Goal: Task Accomplishment & Management: Manage account settings

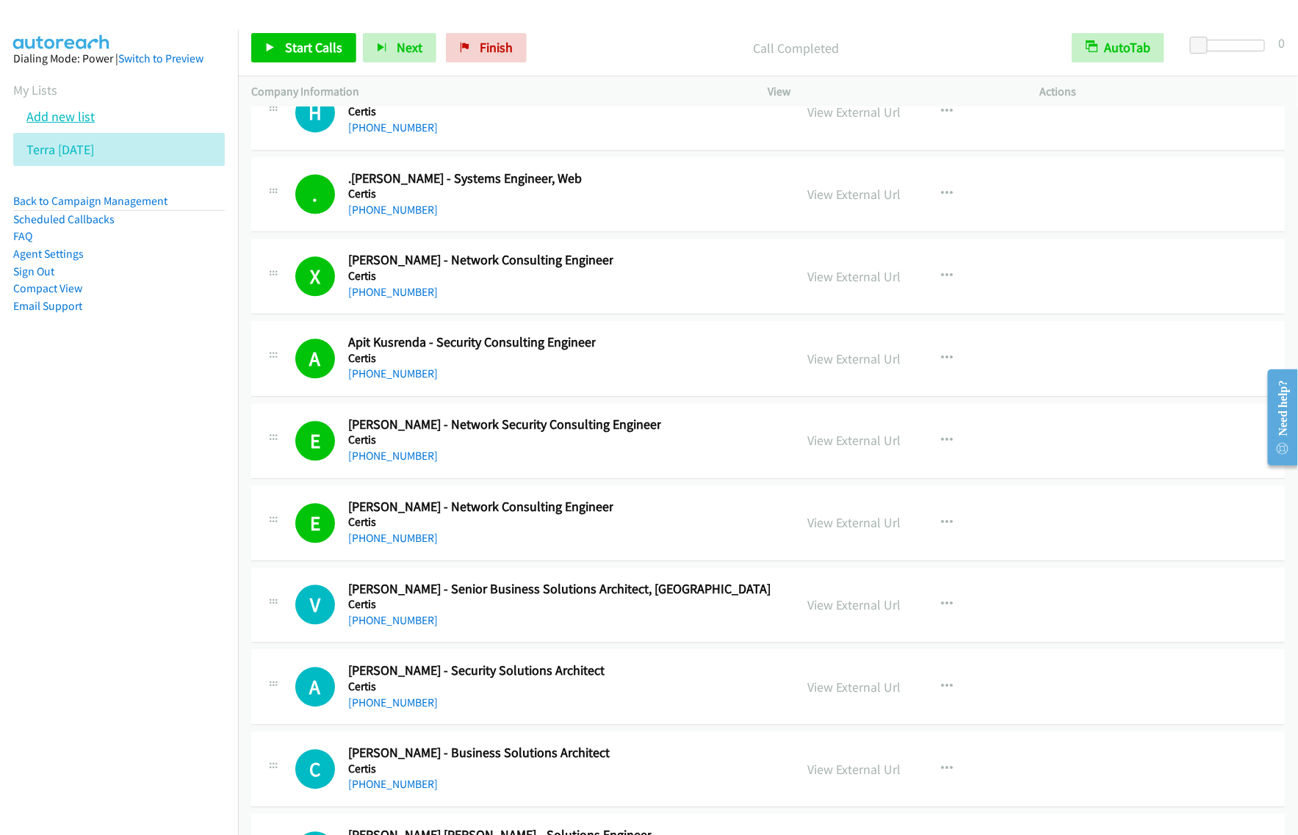
click at [74, 115] on link "Add new list" at bounding box center [60, 116] width 68 height 17
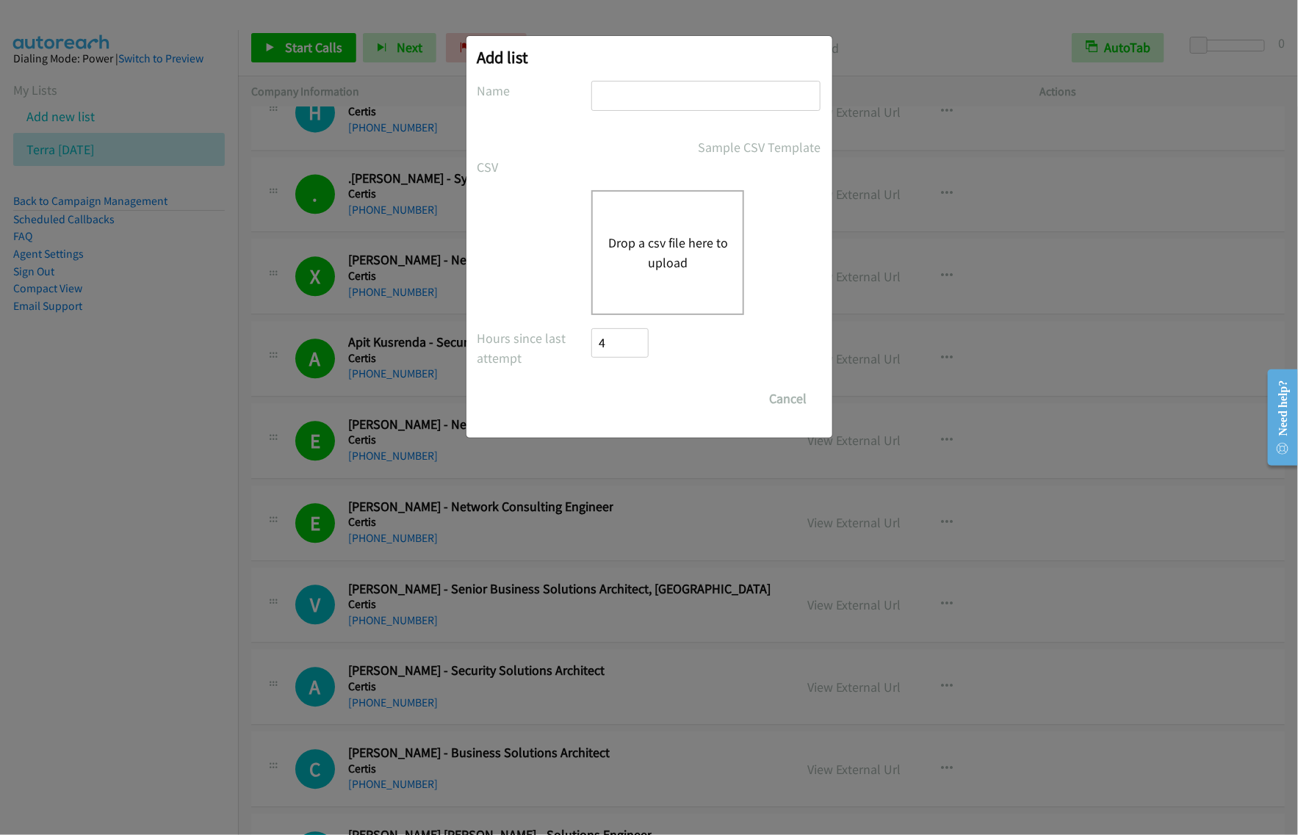
click at [622, 97] on input "text" at bounding box center [705, 96] width 229 height 30
type input "lenovo HK sept25"
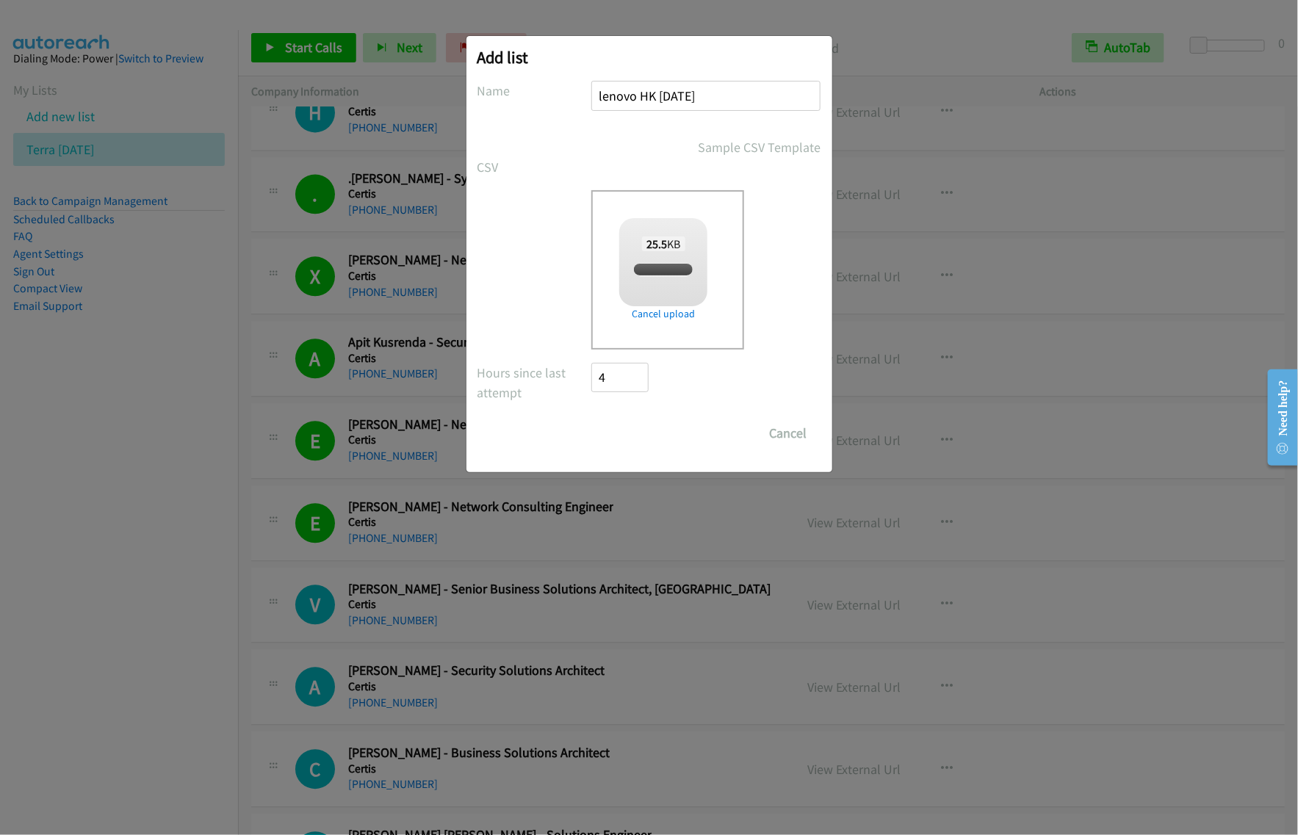
checkbox input "true"
click at [644, 434] on input "Save List" at bounding box center [630, 433] width 77 height 29
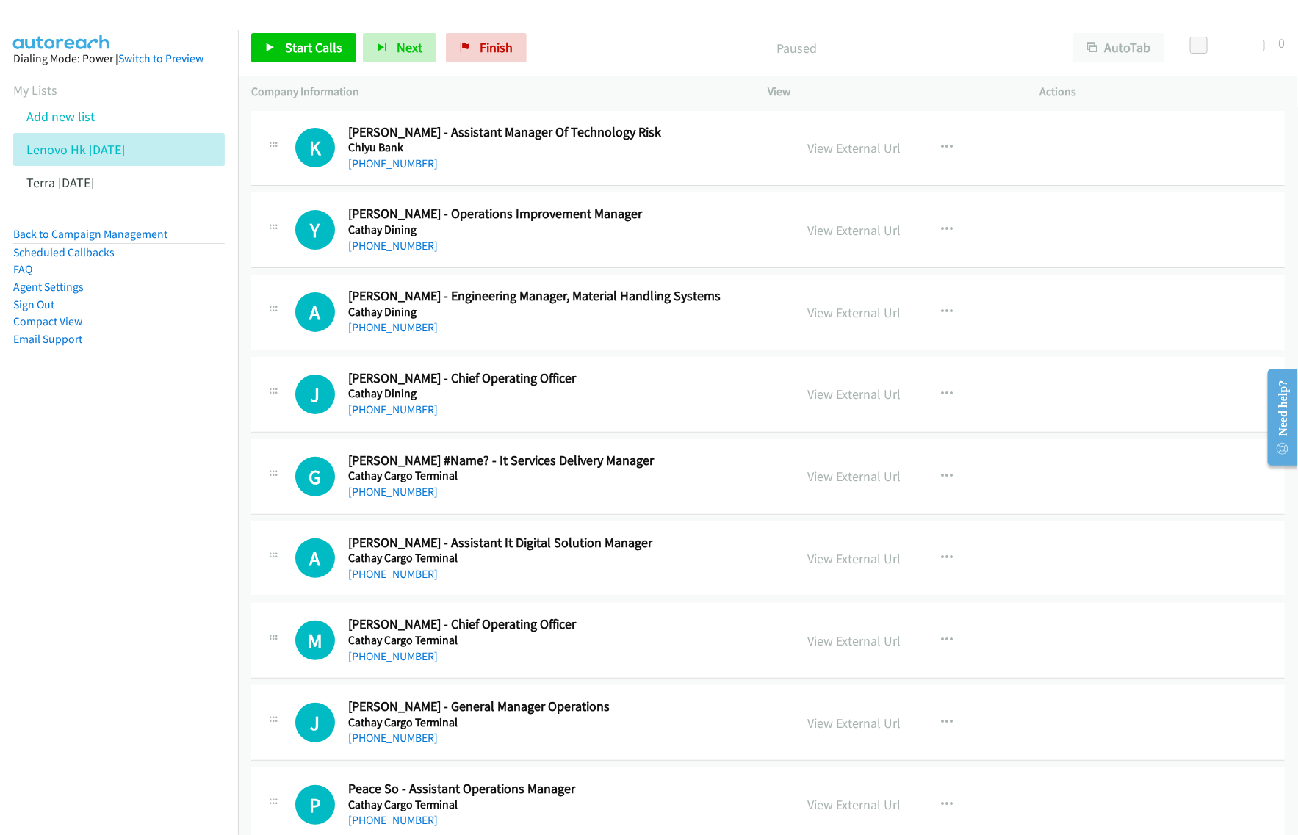
click at [173, 545] on nav "Dialing Mode: Power | Switch to Preview My Lists Add new list Lenovo Hk [DATE] …" at bounding box center [119, 447] width 239 height 835
click at [1128, 49] on button "AutoTab" at bounding box center [1118, 47] width 91 height 29
click at [948, 148] on button "button" at bounding box center [947, 147] width 40 height 29
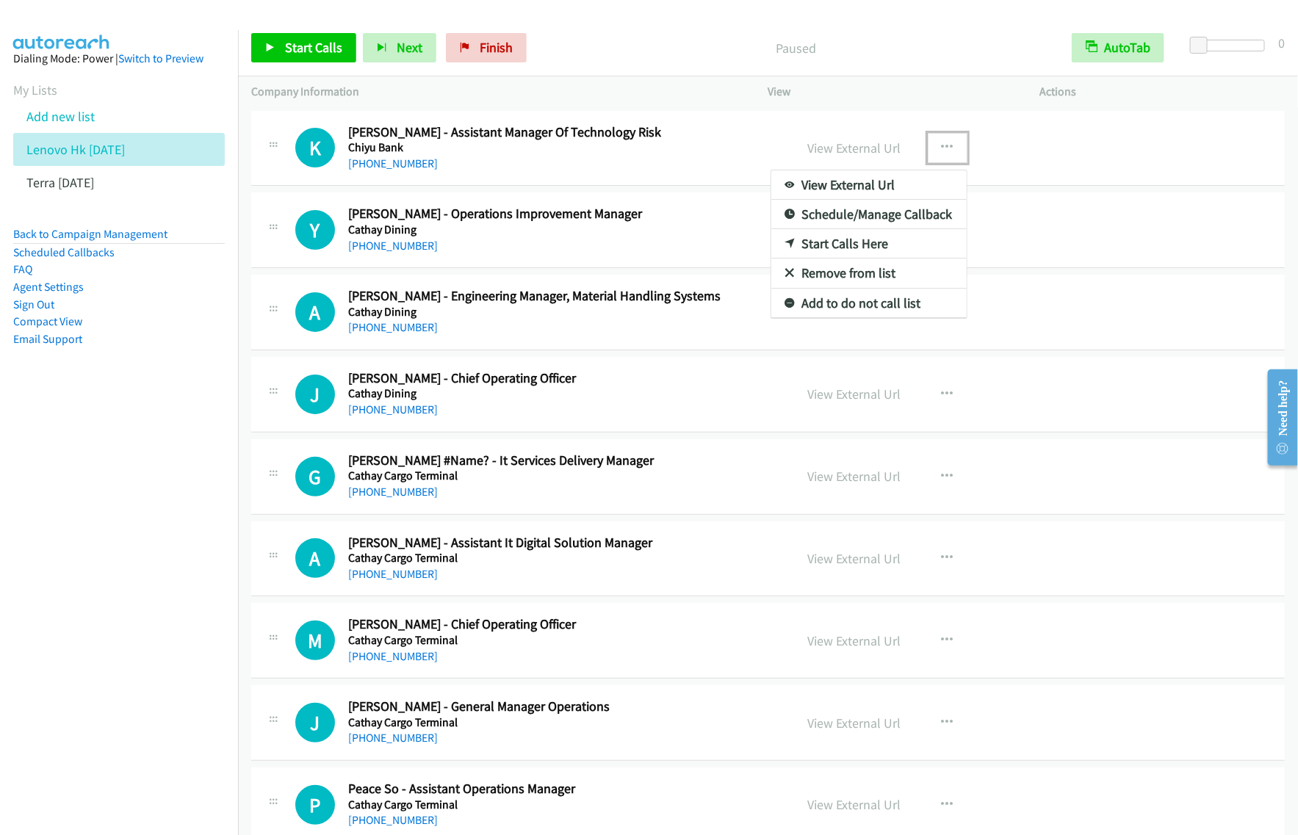
click at [876, 181] on link "View External Url" at bounding box center [868, 184] width 195 height 29
click at [945, 151] on icon "button" at bounding box center [947, 148] width 12 height 12
click at [911, 181] on link "View External Url" at bounding box center [868, 184] width 195 height 29
